Goal: Check status: Check status

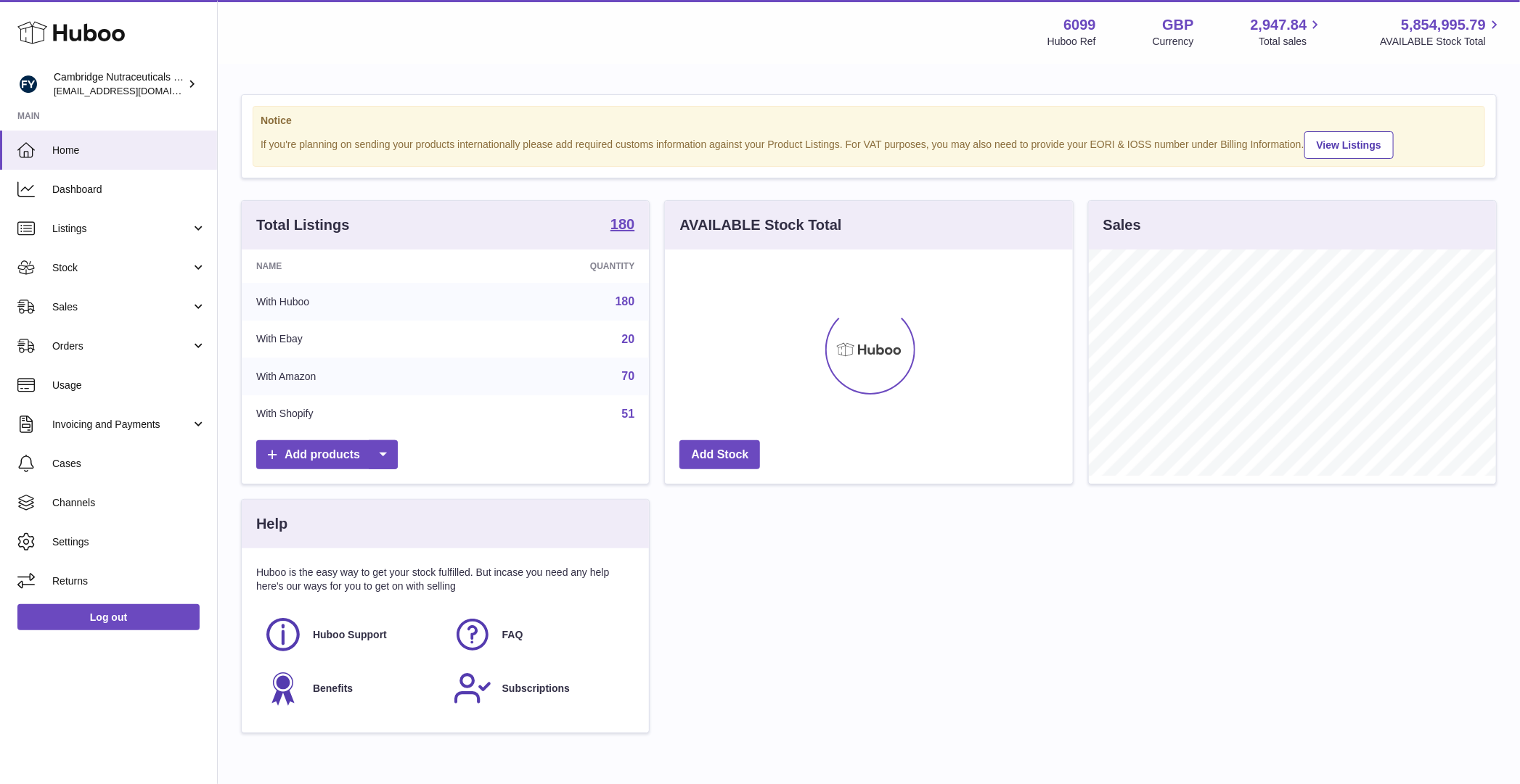
scroll to position [226, 407]
click at [141, 278] on link "Stock" at bounding box center [109, 268] width 217 height 39
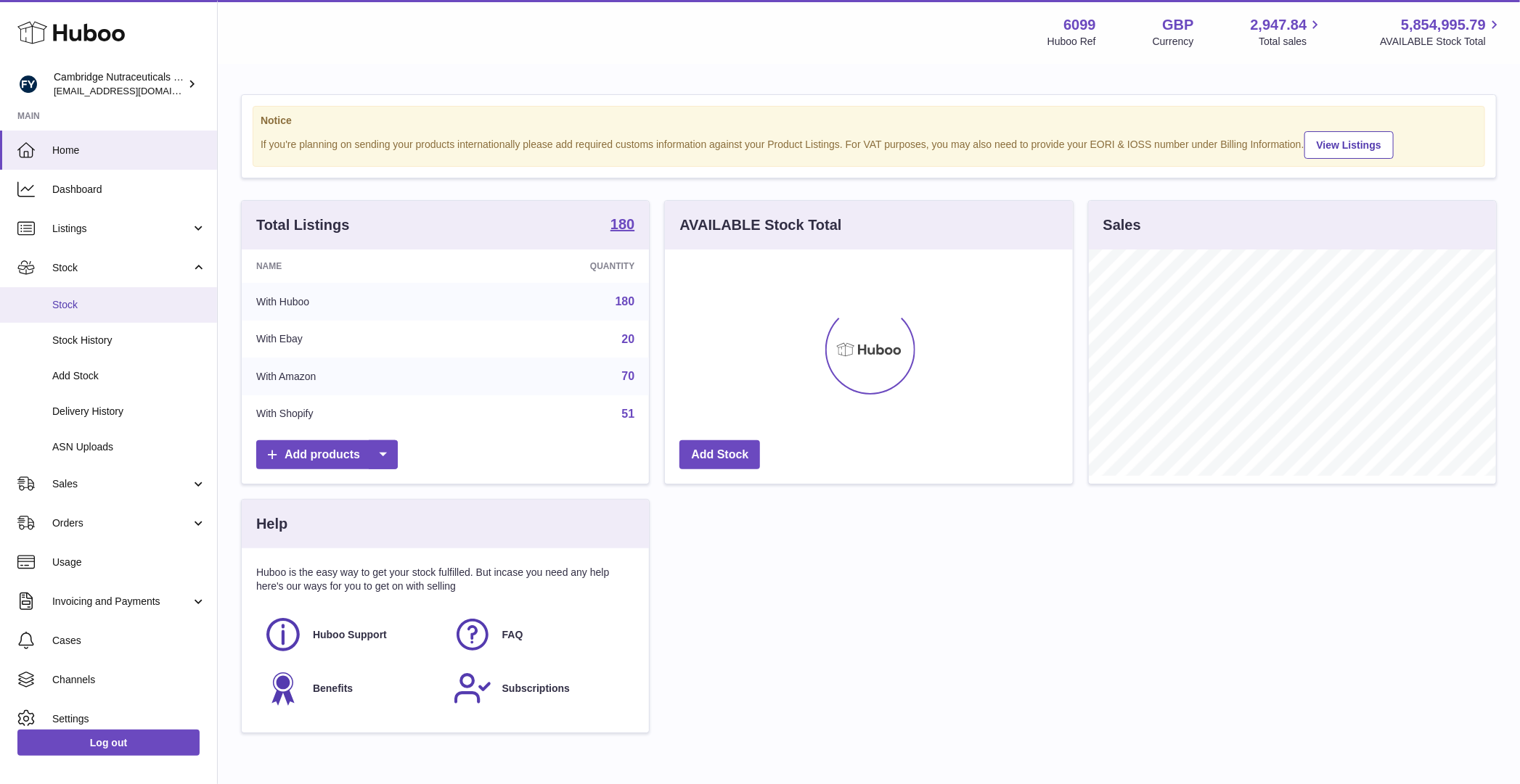
click at [141, 306] on span "Stock" at bounding box center [129, 305] width 154 height 14
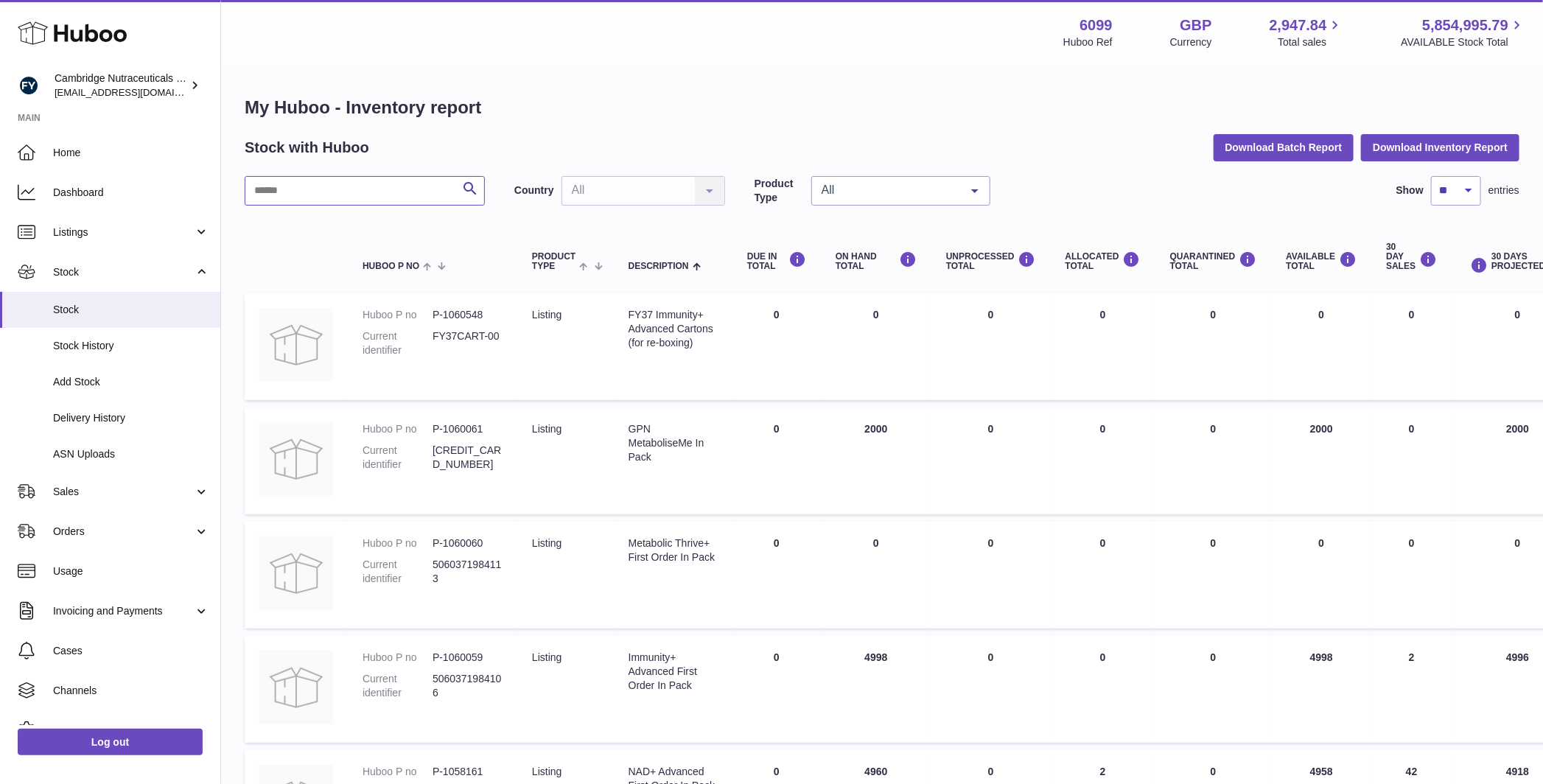
click at [380, 185] on input "text" at bounding box center [365, 191] width 240 height 30
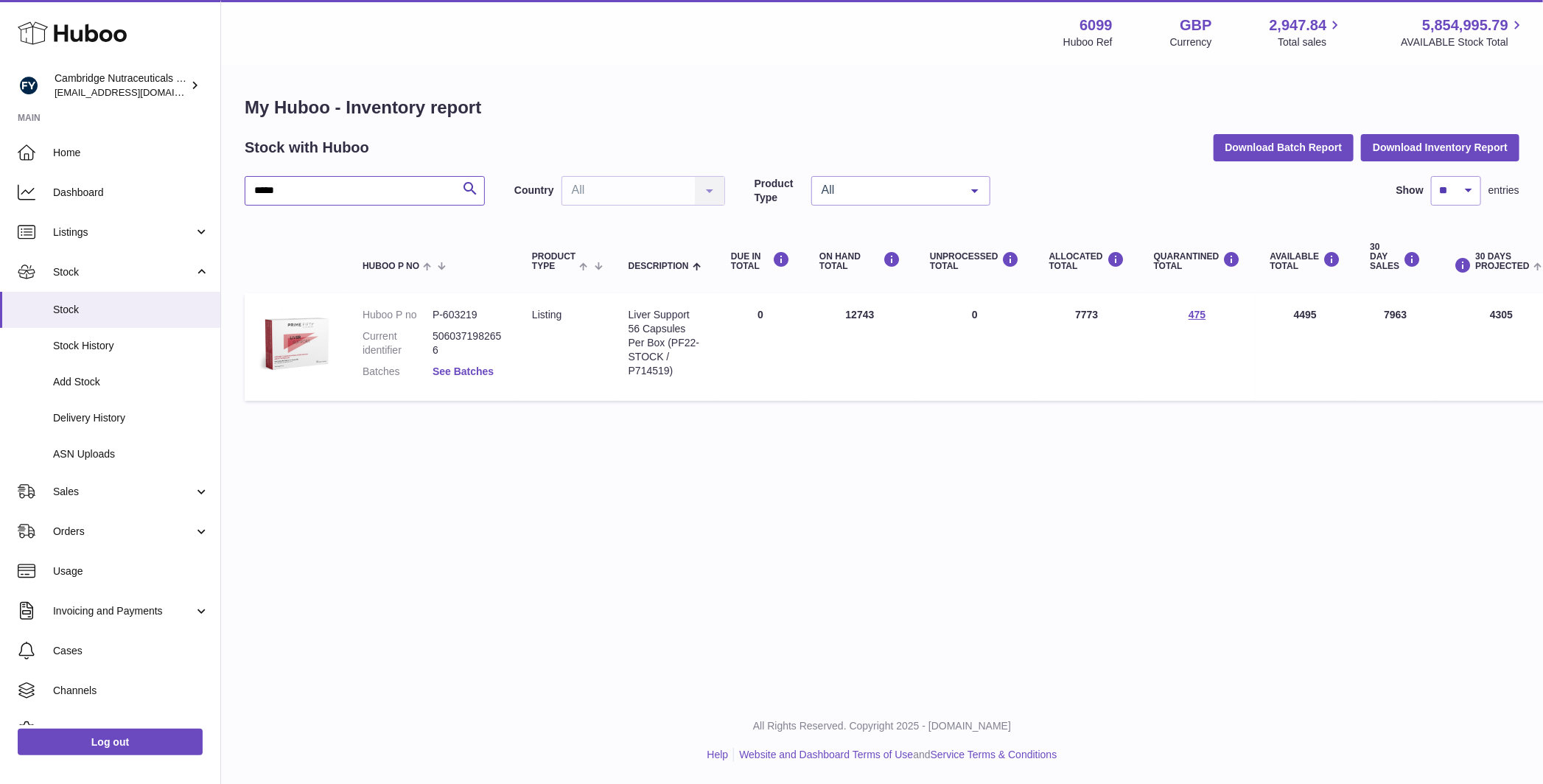
type input "*****"
click at [470, 371] on link "See Batches" at bounding box center [463, 371] width 61 height 12
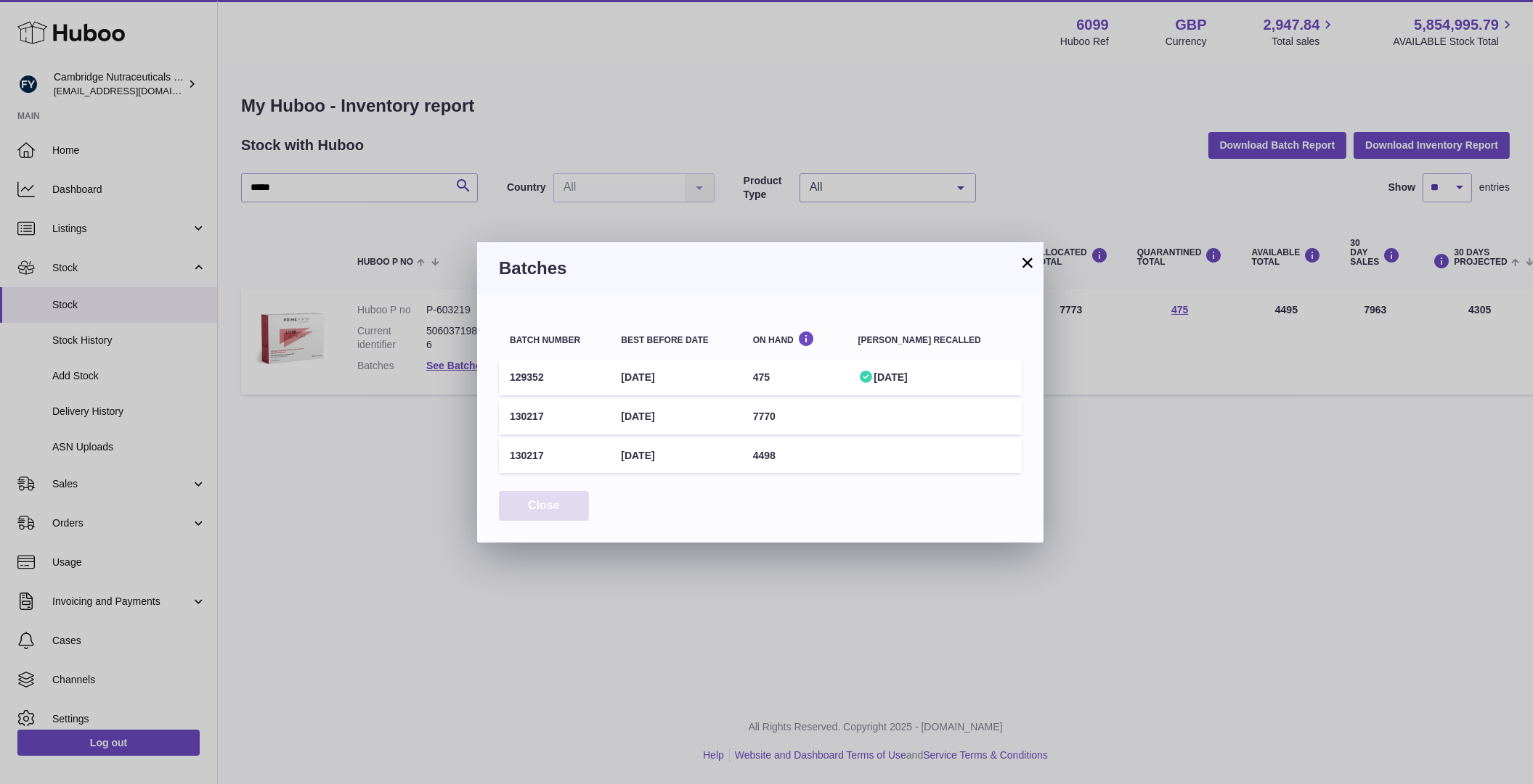
click at [555, 501] on button "Close" at bounding box center [544, 506] width 90 height 30
